Goal: Check status: Check status

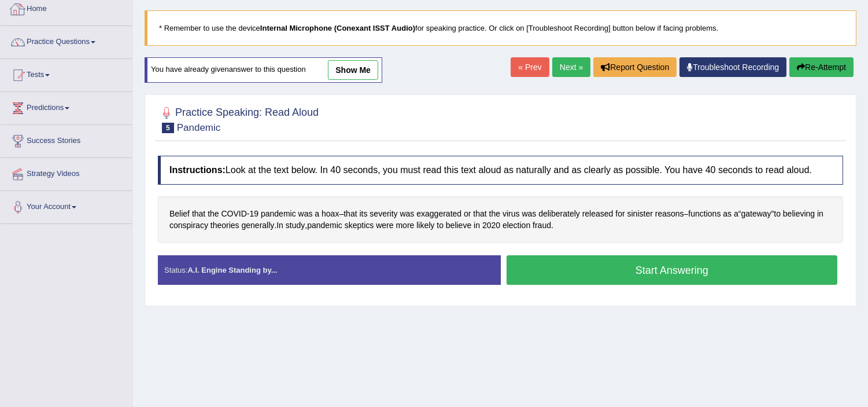
click at [17, 8] on div at bounding box center [17, 9] width 17 height 17
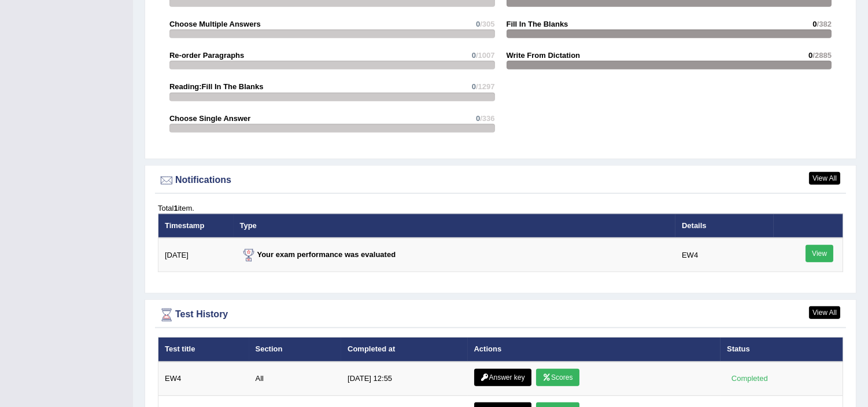
scroll to position [1508, 0]
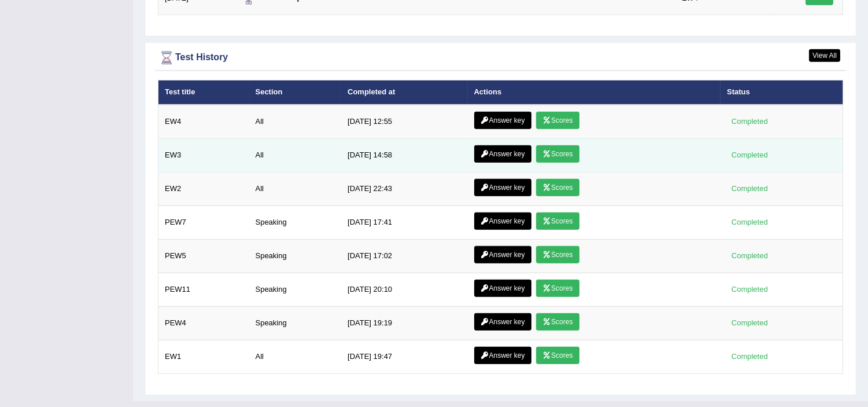
click at [542, 120] on link "Scores" at bounding box center [557, 120] width 43 height 17
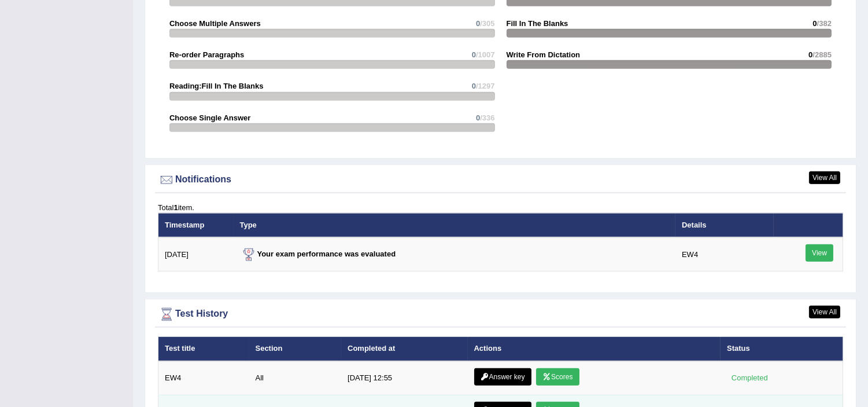
scroll to position [1251, 0]
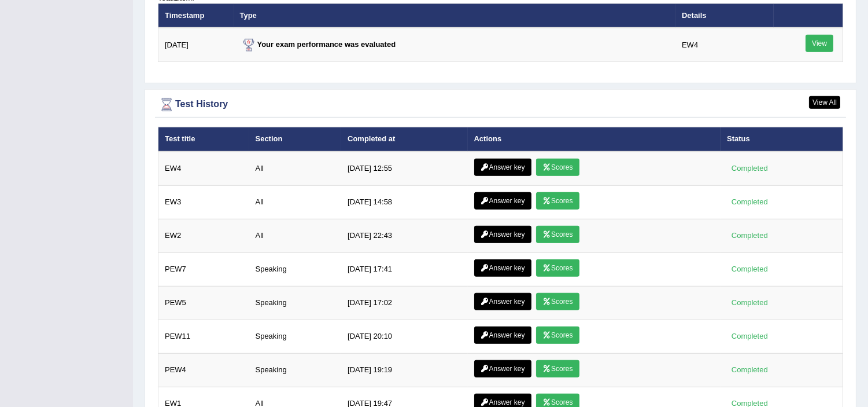
scroll to position [1528, 0]
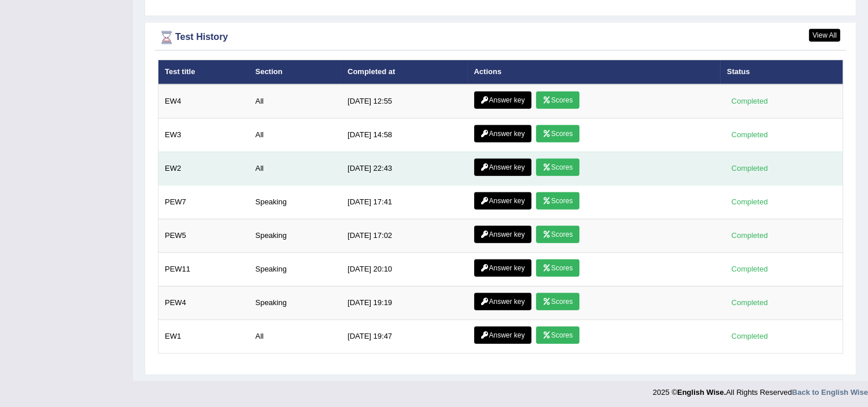
click at [564, 163] on link "Scores" at bounding box center [557, 166] width 43 height 17
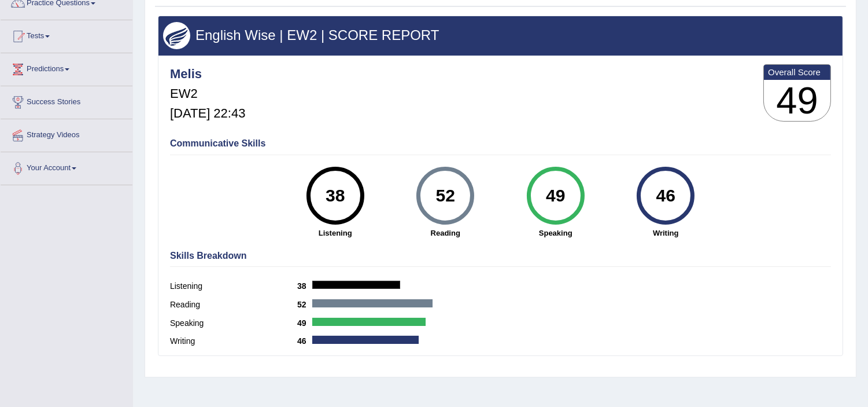
scroll to position [200, 0]
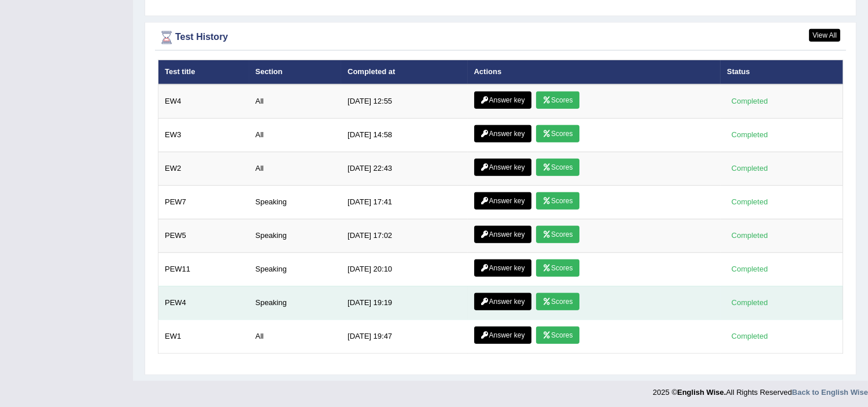
click at [560, 297] on link "Scores" at bounding box center [557, 301] width 43 height 17
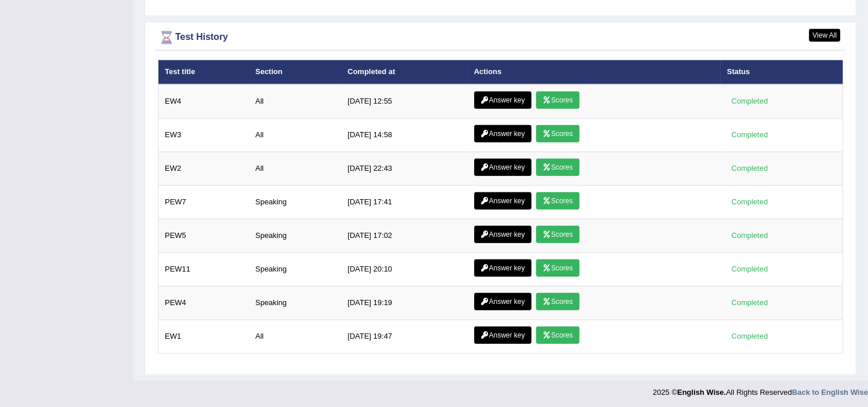
click at [553, 335] on link "Scores" at bounding box center [557, 334] width 43 height 17
